Goal: Use online tool/utility: Utilize a website feature to perform a specific function

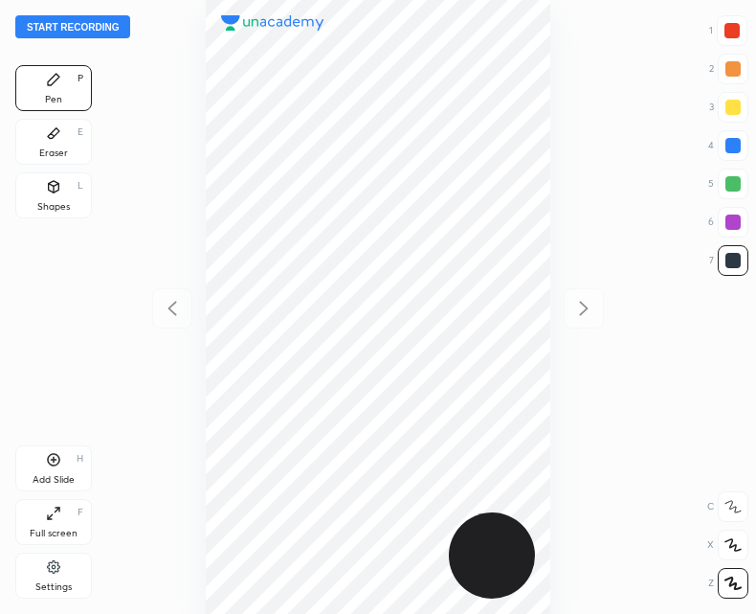
scroll to position [614, 450]
click at [46, 475] on div "Add Slide" at bounding box center [54, 480] width 42 height 10
click at [172, 317] on icon at bounding box center [172, 308] width 23 height 23
click at [50, 467] on div "Add Slide H" at bounding box center [53, 468] width 77 height 46
click at [54, 210] on div "Shapes" at bounding box center [53, 207] width 33 height 10
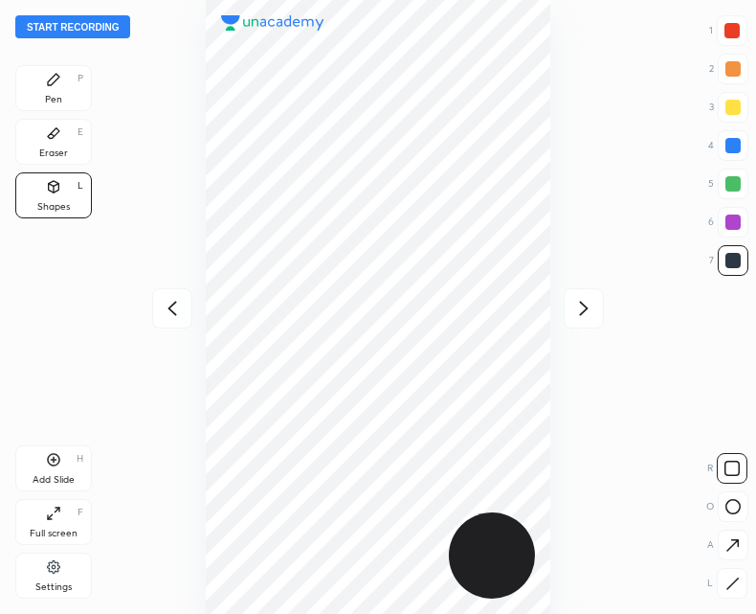
click at [727, 579] on icon at bounding box center [733, 583] width 14 height 14
click at [57, 75] on icon at bounding box center [53, 79] width 11 height 11
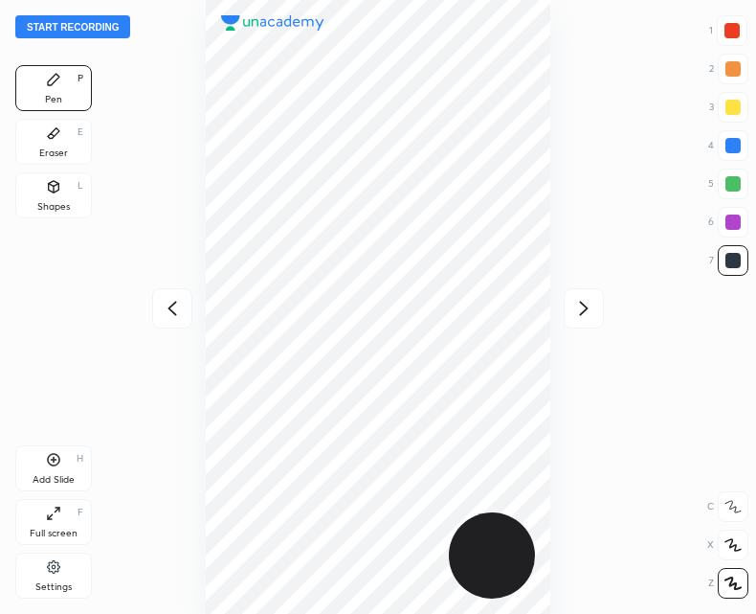
click at [166, 307] on icon at bounding box center [172, 308] width 23 height 23
click at [590, 314] on icon at bounding box center [584, 308] width 23 height 23
click at [166, 315] on icon at bounding box center [172, 308] width 23 height 23
click at [580, 303] on icon at bounding box center [584, 308] width 23 height 23
click at [175, 308] on icon at bounding box center [172, 308] width 23 height 23
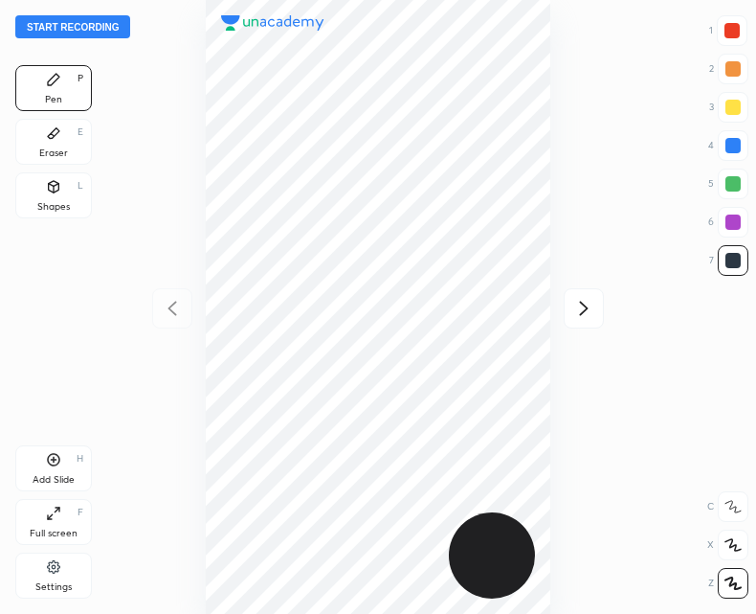
click at [38, 467] on div "Add Slide H" at bounding box center [53, 468] width 77 height 46
click at [172, 319] on icon at bounding box center [172, 308] width 23 height 23
click at [586, 307] on icon at bounding box center [584, 308] width 23 height 23
click at [63, 144] on div "Eraser E" at bounding box center [53, 142] width 77 height 46
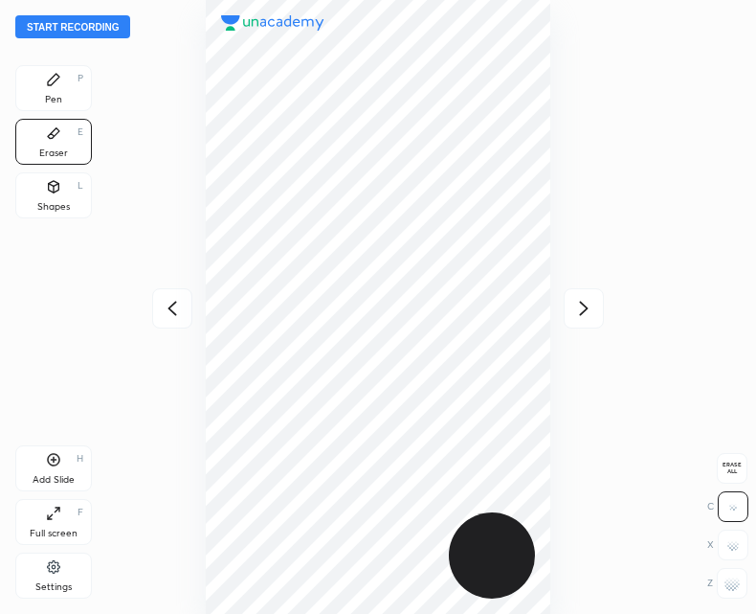
click at [66, 93] on div "Pen P" at bounding box center [53, 88] width 77 height 46
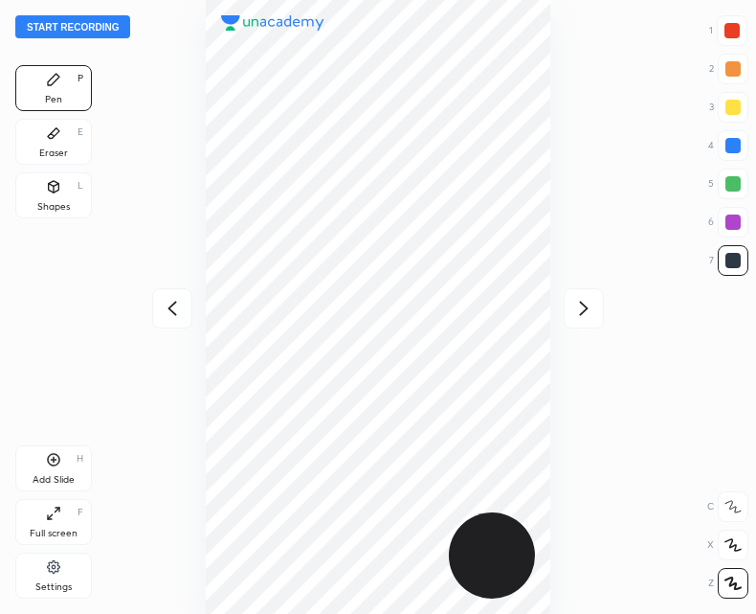
click at [575, 309] on icon at bounding box center [584, 308] width 23 height 23
click at [168, 324] on div at bounding box center [172, 308] width 40 height 40
click at [575, 314] on icon at bounding box center [584, 308] width 23 height 23
click at [172, 302] on icon at bounding box center [172, 308] width 23 height 23
click at [54, 469] on div "Add Slide H" at bounding box center [53, 468] width 77 height 46
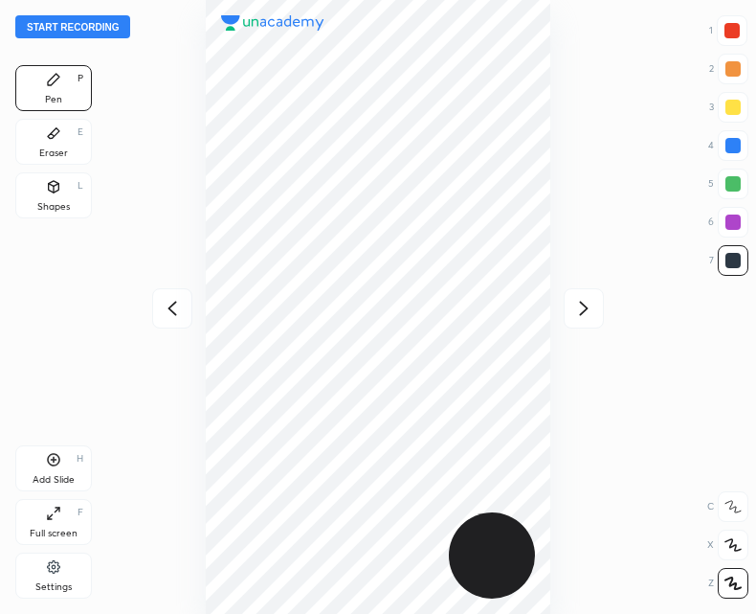
click at [591, 307] on icon at bounding box center [584, 308] width 23 height 23
click at [173, 304] on icon at bounding box center [172, 308] width 9 height 14
click at [578, 313] on icon at bounding box center [584, 308] width 23 height 23
click at [176, 307] on icon at bounding box center [172, 308] width 23 height 23
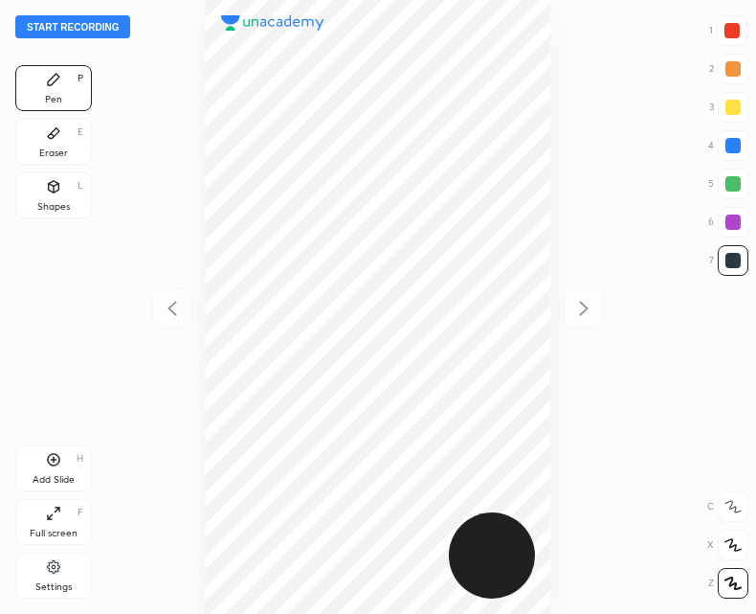
click at [67, 24] on button "Start recording" at bounding box center [72, 26] width 115 height 23
click at [63, 461] on div "Add Slide H" at bounding box center [53, 468] width 77 height 46
click at [174, 314] on icon at bounding box center [172, 308] width 9 height 14
click at [55, 461] on icon at bounding box center [53, 459] width 15 height 15
click at [59, 202] on div "Shapes" at bounding box center [53, 207] width 33 height 10
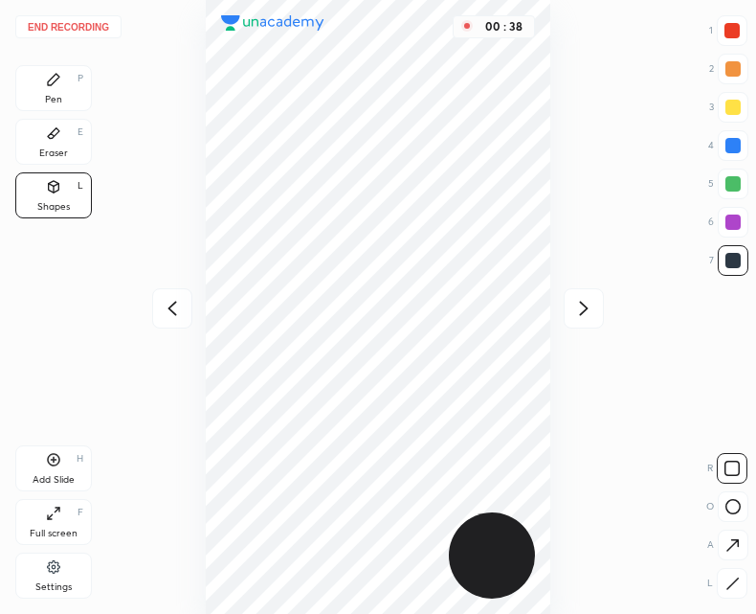
click at [733, 576] on icon at bounding box center [733, 583] width 14 height 14
click at [729, 577] on icon at bounding box center [733, 583] width 14 height 14
click at [66, 76] on div "Pen P" at bounding box center [53, 88] width 77 height 46
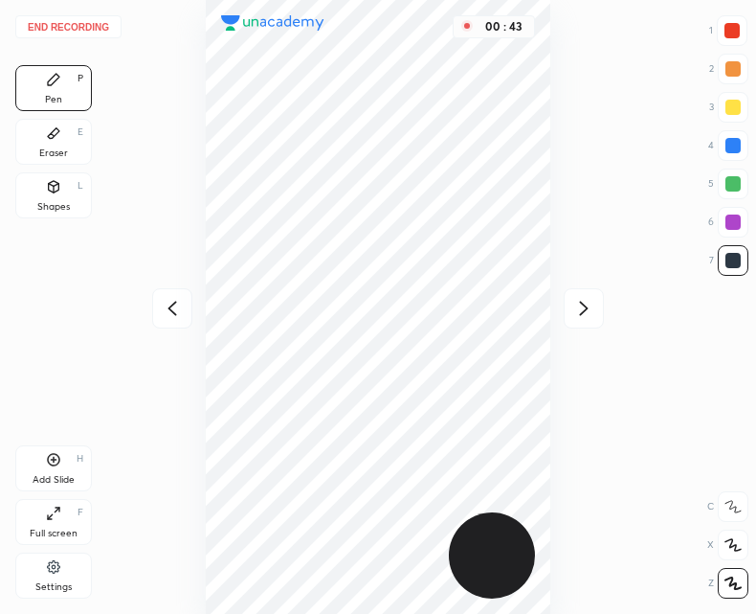
click at [178, 309] on icon at bounding box center [172, 308] width 23 height 23
click at [58, 458] on icon at bounding box center [54, 460] width 12 height 12
click at [586, 302] on icon at bounding box center [584, 308] width 23 height 23
click at [170, 304] on icon at bounding box center [172, 308] width 23 height 23
click at [173, 311] on icon at bounding box center [172, 308] width 23 height 23
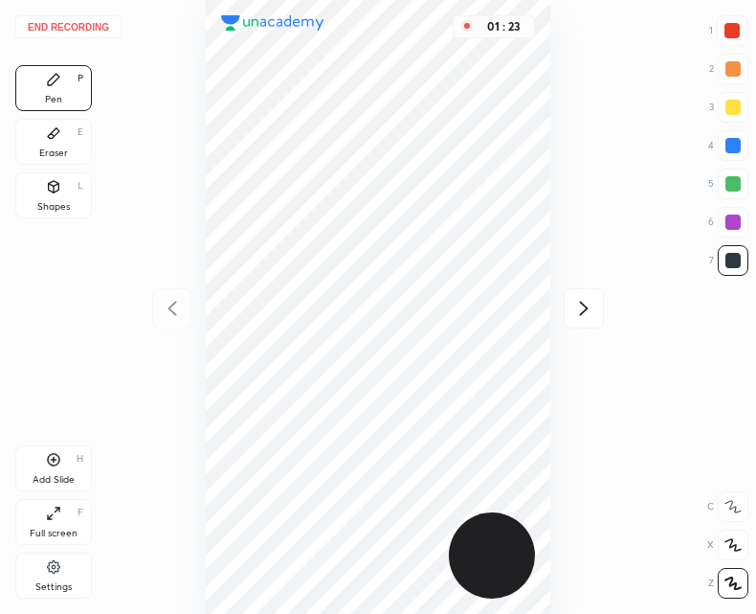
click at [577, 305] on icon at bounding box center [584, 308] width 23 height 23
click at [583, 301] on icon at bounding box center [584, 308] width 23 height 23
click at [180, 304] on icon at bounding box center [172, 308] width 23 height 23
click at [174, 306] on icon at bounding box center [172, 308] width 23 height 23
click at [593, 298] on icon at bounding box center [584, 308] width 23 height 23
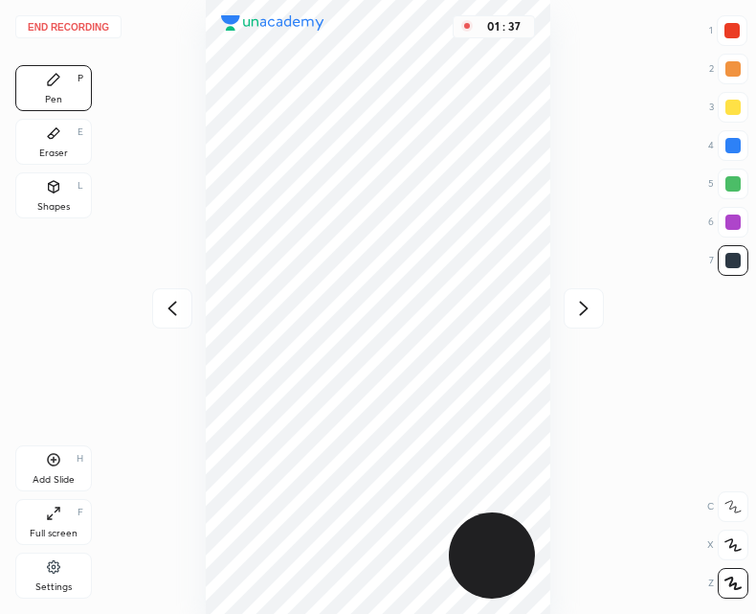
click at [159, 310] on div at bounding box center [172, 308] width 40 height 40
click at [588, 301] on icon at bounding box center [584, 308] width 23 height 23
click at [582, 314] on icon at bounding box center [584, 308] width 9 height 14
click at [182, 302] on icon at bounding box center [172, 308] width 23 height 23
click at [174, 309] on icon at bounding box center [172, 308] width 23 height 23
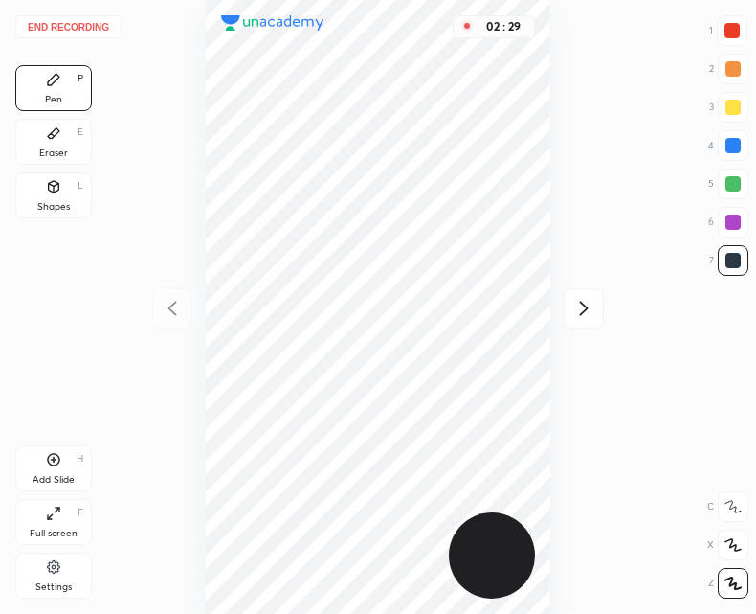
click at [595, 306] on icon at bounding box center [584, 308] width 23 height 23
click at [166, 309] on icon at bounding box center [172, 308] width 23 height 23
click at [63, 471] on div "Add Slide H" at bounding box center [53, 468] width 77 height 46
click at [181, 309] on icon at bounding box center [172, 308] width 23 height 23
click at [589, 313] on icon at bounding box center [584, 308] width 23 height 23
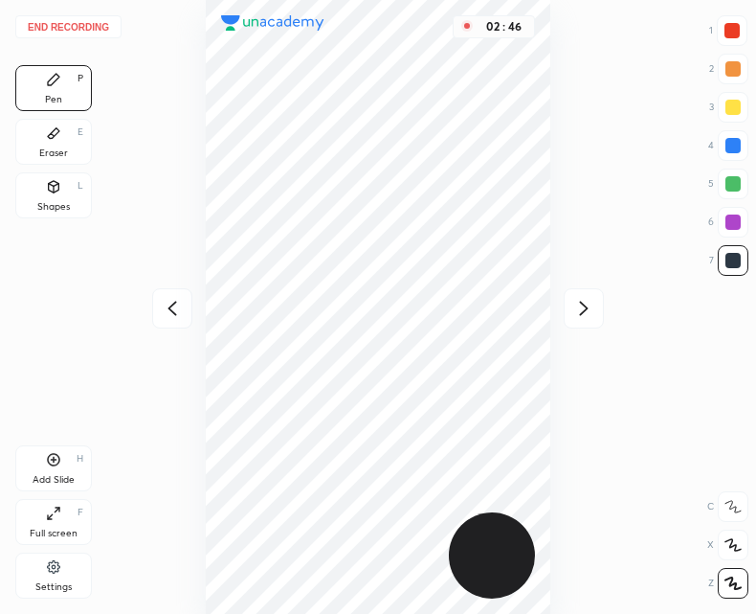
click at [576, 314] on icon at bounding box center [584, 308] width 23 height 23
click at [580, 312] on icon at bounding box center [584, 308] width 23 height 23
click at [165, 306] on icon at bounding box center [172, 308] width 23 height 23
click at [176, 308] on icon at bounding box center [172, 308] width 23 height 23
click at [169, 310] on icon at bounding box center [172, 308] width 23 height 23
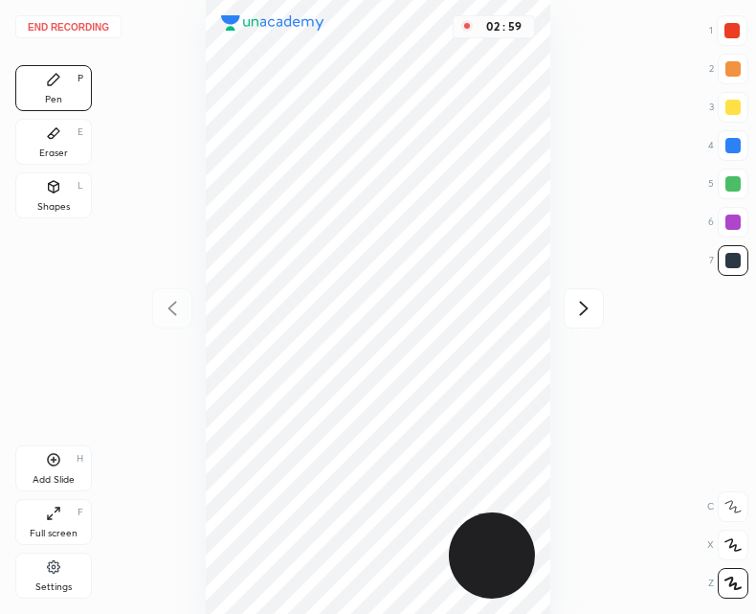
click at [56, 464] on icon at bounding box center [54, 460] width 12 height 12
click at [163, 315] on icon at bounding box center [172, 308] width 23 height 23
click at [580, 307] on icon at bounding box center [584, 308] width 23 height 23
click at [578, 292] on div at bounding box center [584, 308] width 40 height 40
click at [585, 304] on icon at bounding box center [584, 308] width 9 height 14
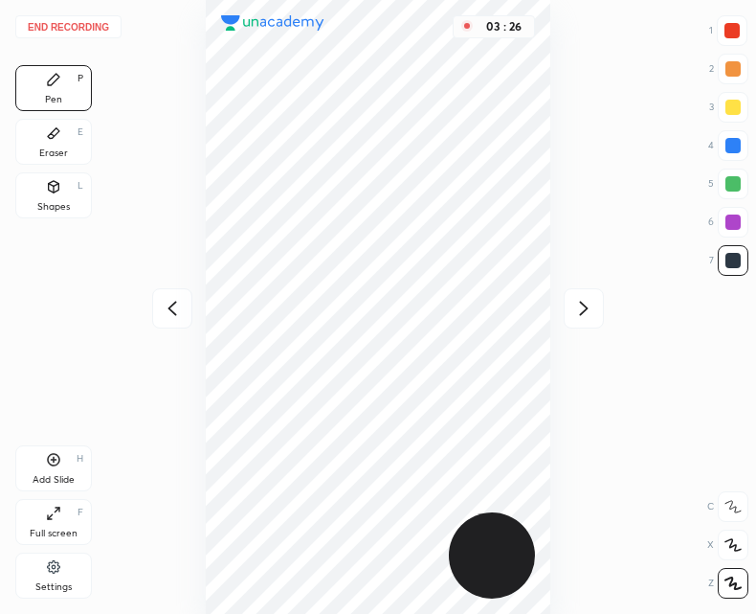
click at [585, 305] on icon at bounding box center [584, 308] width 9 height 14
click at [51, 461] on icon at bounding box center [53, 459] width 15 height 15
click at [85, 33] on button "End recording" at bounding box center [68, 26] width 106 height 23
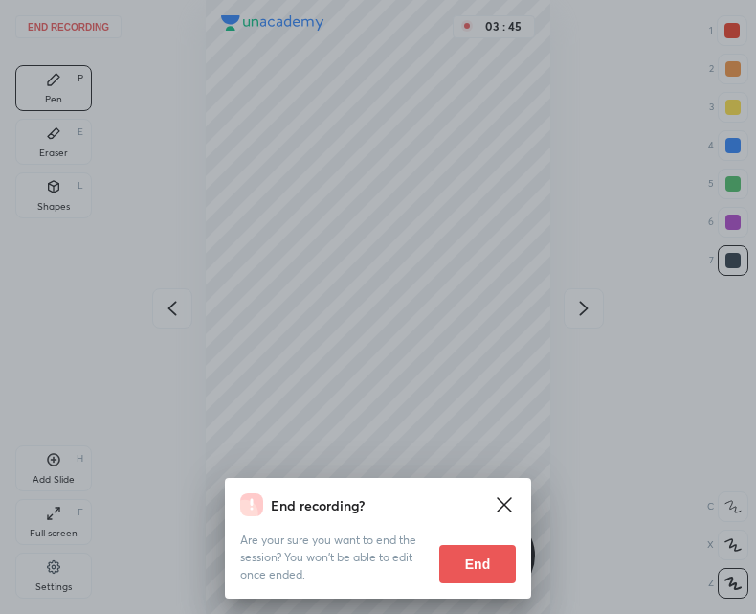
click at [482, 562] on button "End" at bounding box center [477, 564] width 77 height 38
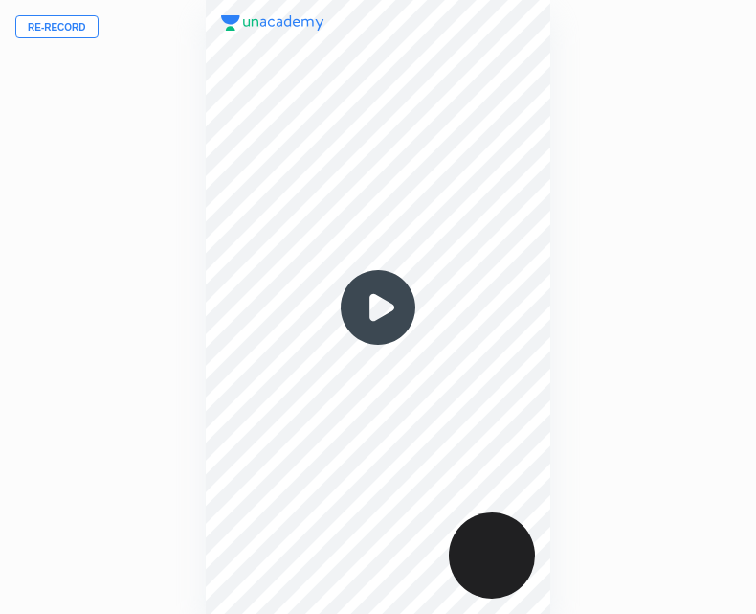
click at [362, 274] on img at bounding box center [378, 307] width 92 height 92
